Goal: Task Accomplishment & Management: Manage account settings

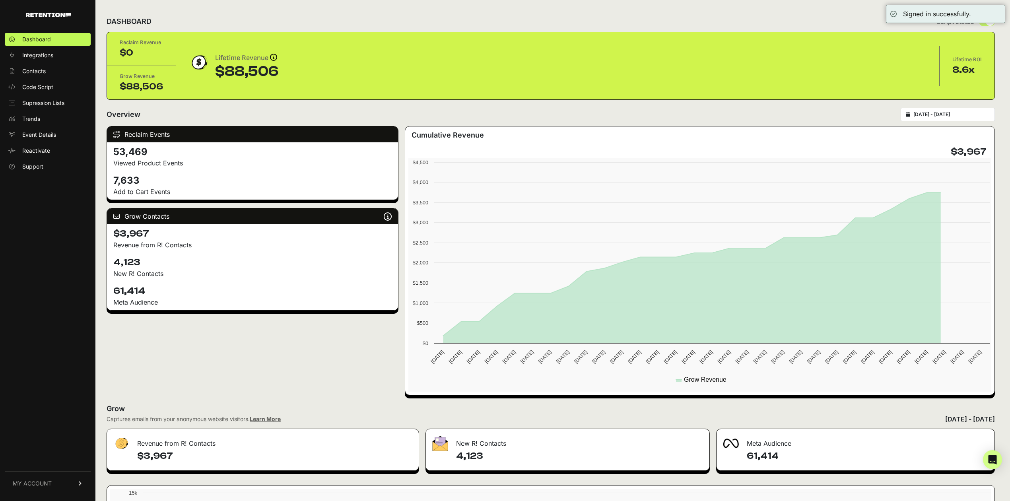
click at [52, 484] on link "MY ACCOUNT" at bounding box center [48, 483] width 86 height 24
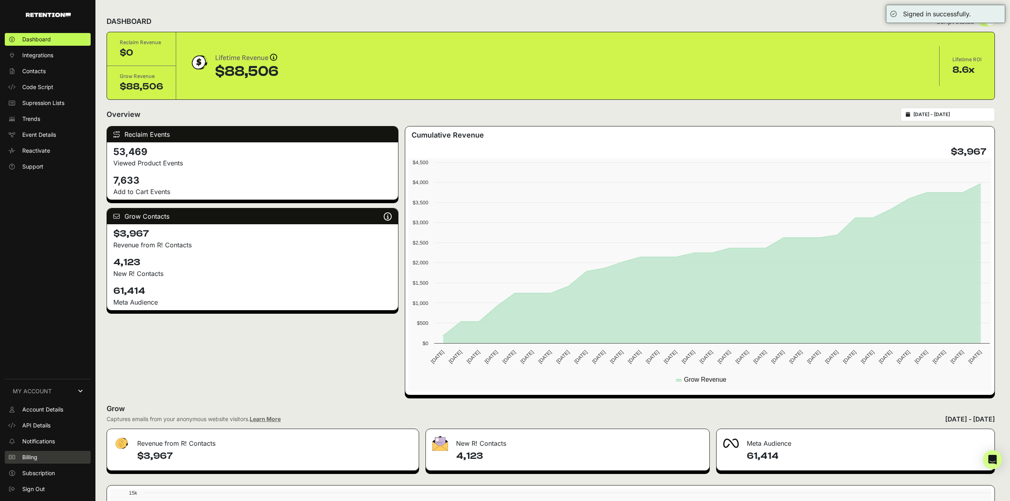
click at [32, 458] on span "Billing" at bounding box center [29, 457] width 15 height 8
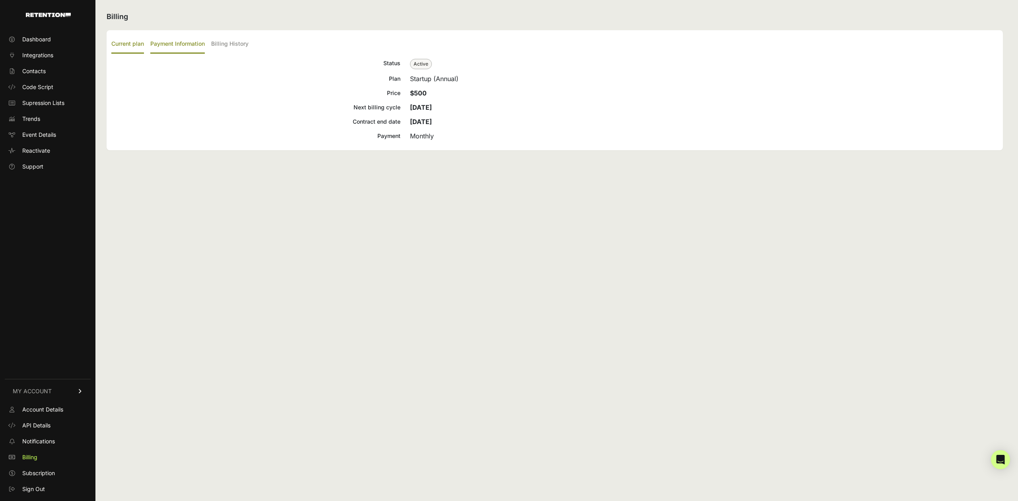
click at [186, 48] on label "Payment Information" at bounding box center [177, 44] width 54 height 19
click at [0, 0] on input "Payment Information" at bounding box center [0, 0] width 0 height 0
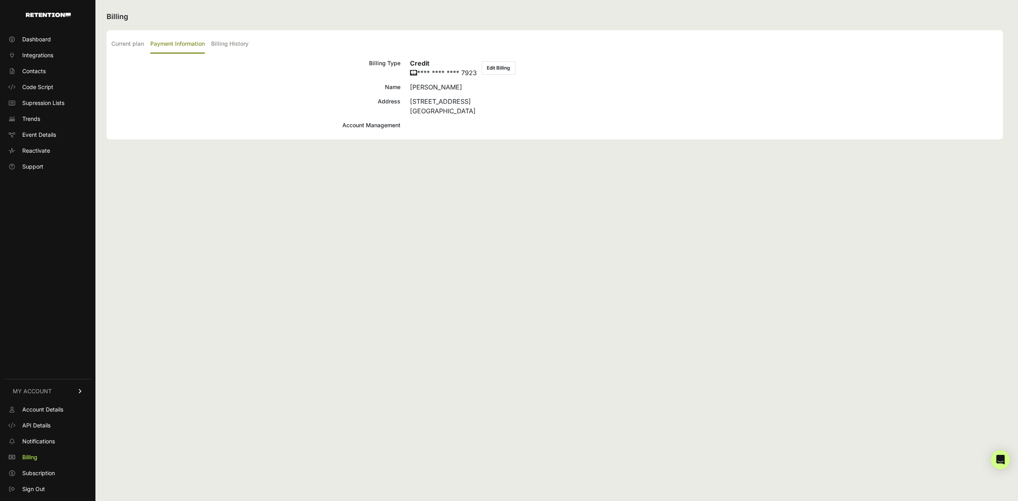
click at [500, 68] on button "Edit Billing" at bounding box center [499, 68] width 34 height 14
click at [40, 407] on span "Account Details" at bounding box center [42, 410] width 41 height 8
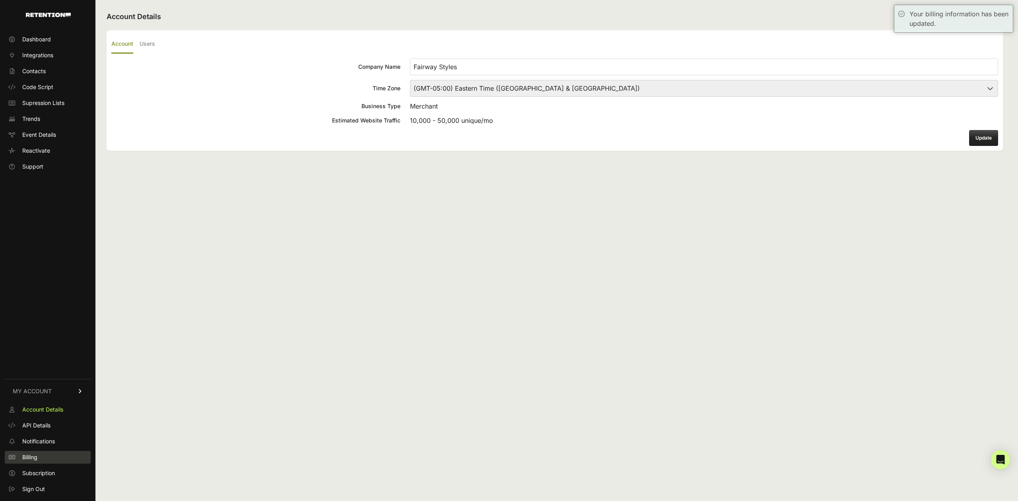
click at [33, 462] on link "Billing" at bounding box center [48, 457] width 86 height 13
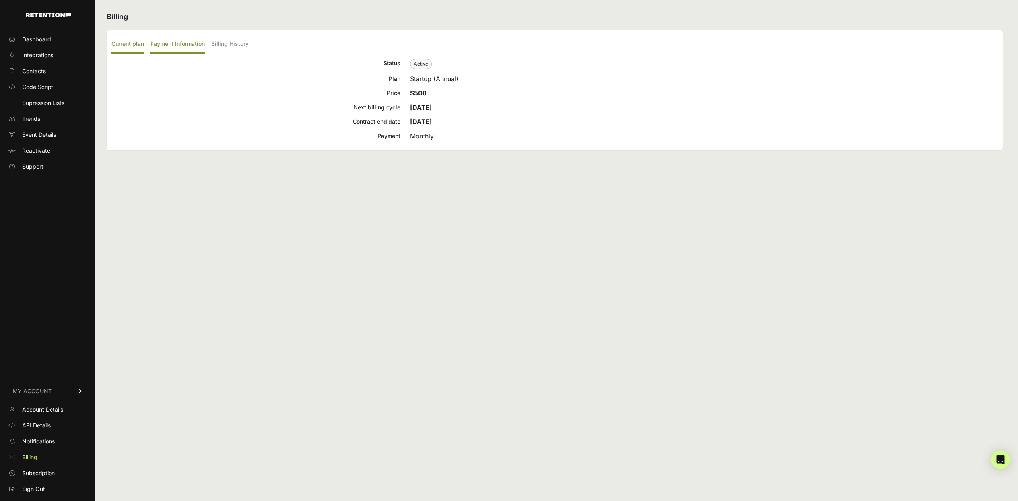
click at [153, 45] on label "Payment Information" at bounding box center [177, 44] width 54 height 19
click at [0, 0] on input "Payment Information" at bounding box center [0, 0] width 0 height 0
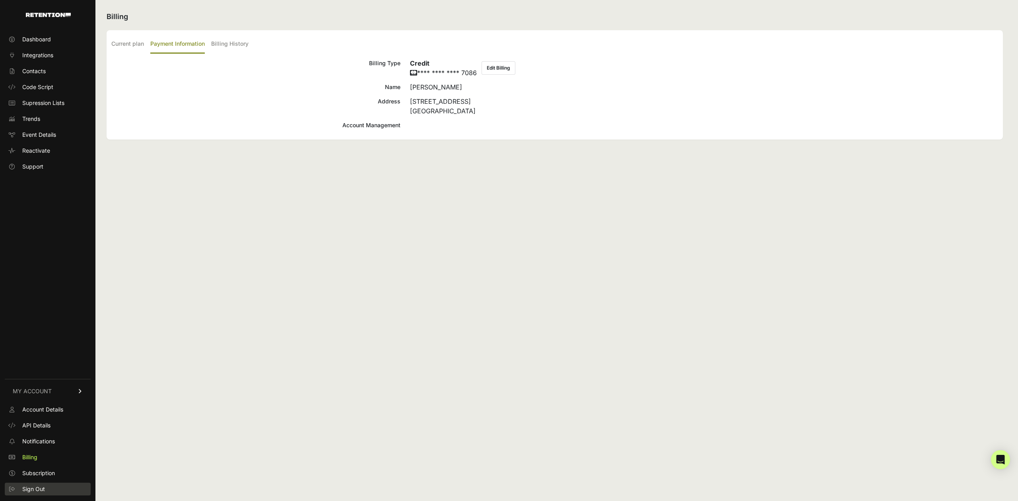
click at [29, 487] on span "Sign Out" at bounding box center [33, 489] width 23 height 8
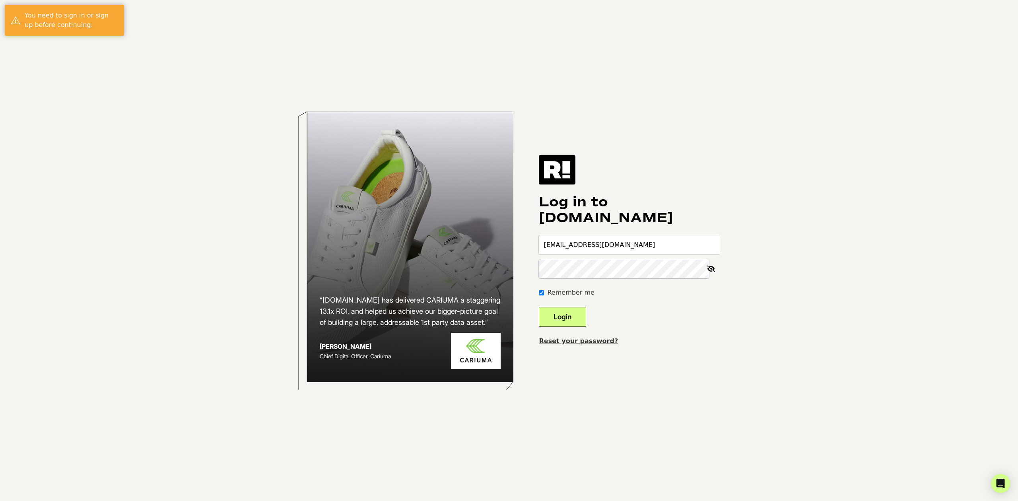
click at [586, 252] on input "[EMAIL_ADDRESS][DOMAIN_NAME]" at bounding box center [629, 244] width 181 height 19
click at [586, 250] on input "[EMAIL_ADDRESS][DOMAIN_NAME]" at bounding box center [629, 244] width 181 height 19
type input "[EMAIL_ADDRESS][DOMAIN_NAME]"
click at [568, 320] on button "Login" at bounding box center [562, 317] width 47 height 20
